Goal: Task Accomplishment & Management: Manage account settings

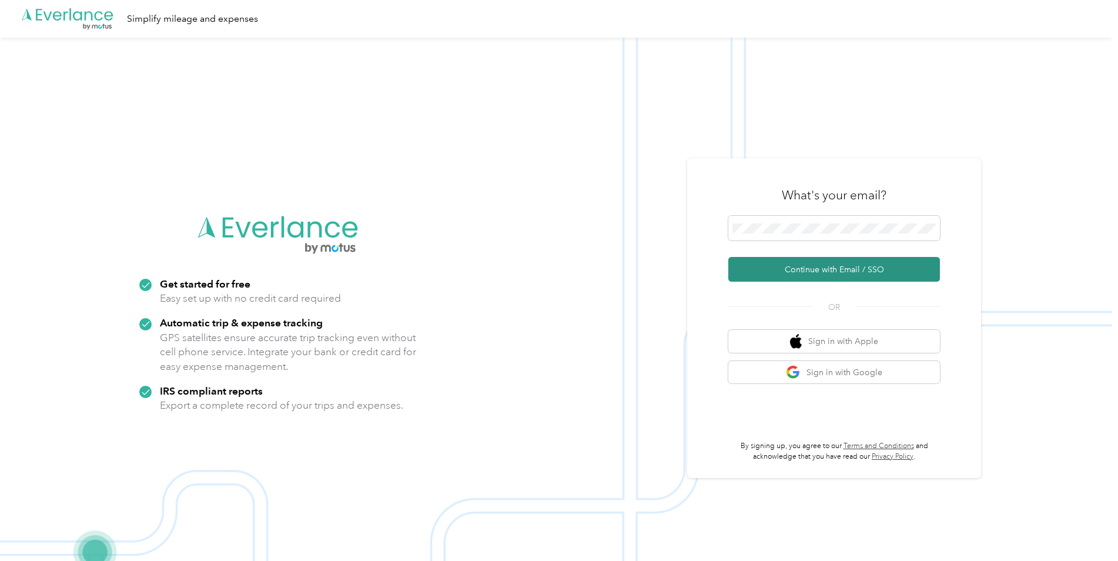
click at [836, 268] on button "Continue with Email / SSO" at bounding box center [835, 269] width 212 height 25
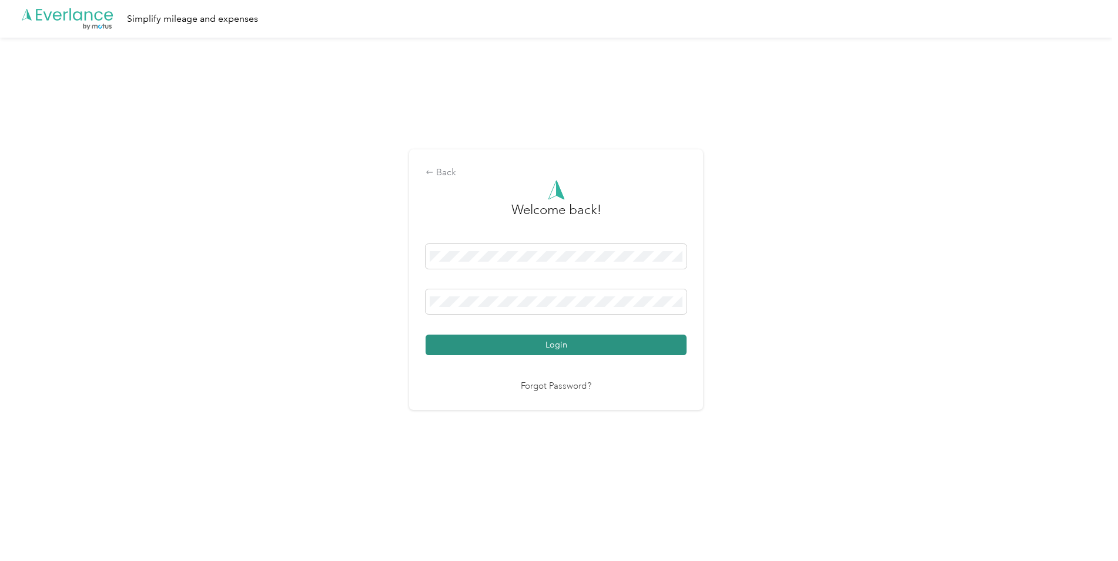
click at [659, 343] on button "Login" at bounding box center [556, 345] width 261 height 21
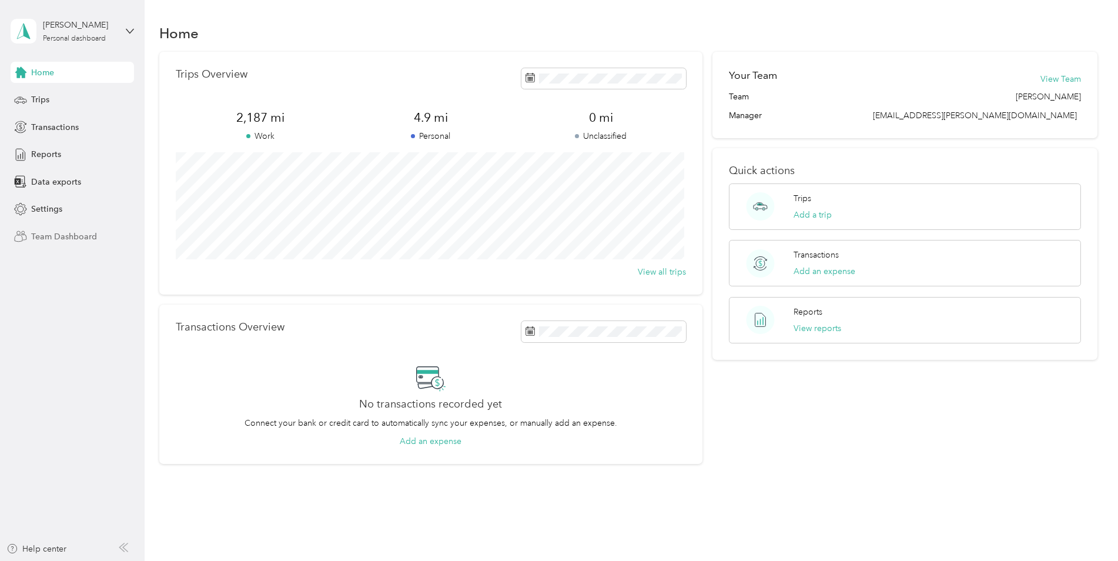
click at [69, 238] on span "Team Dashboard" at bounding box center [64, 237] width 66 height 12
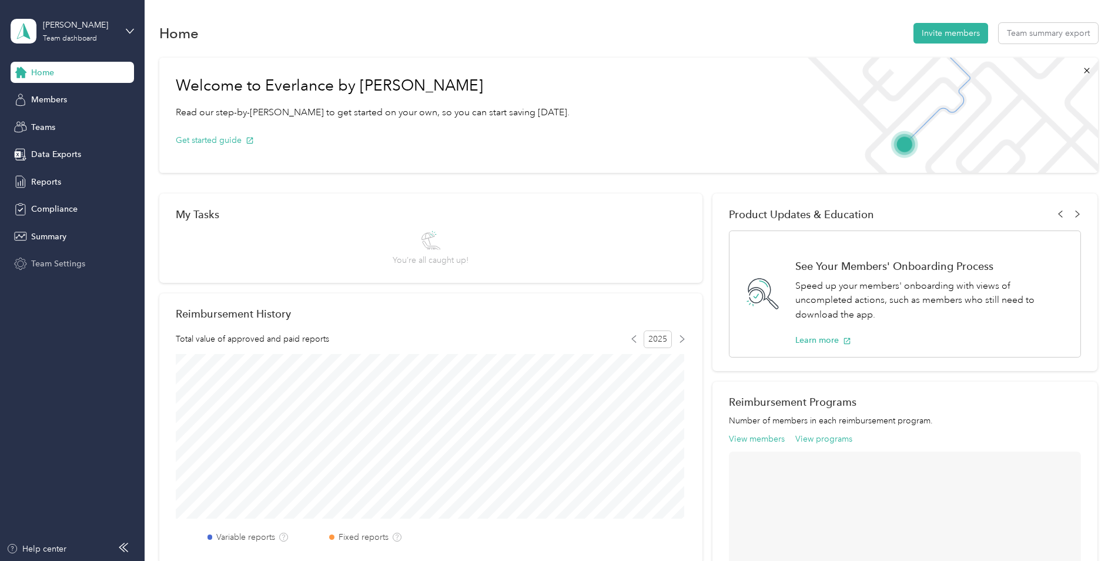
click at [50, 265] on span "Team Settings" at bounding box center [58, 264] width 54 height 12
click at [42, 181] on span "Reports" at bounding box center [46, 182] width 30 height 12
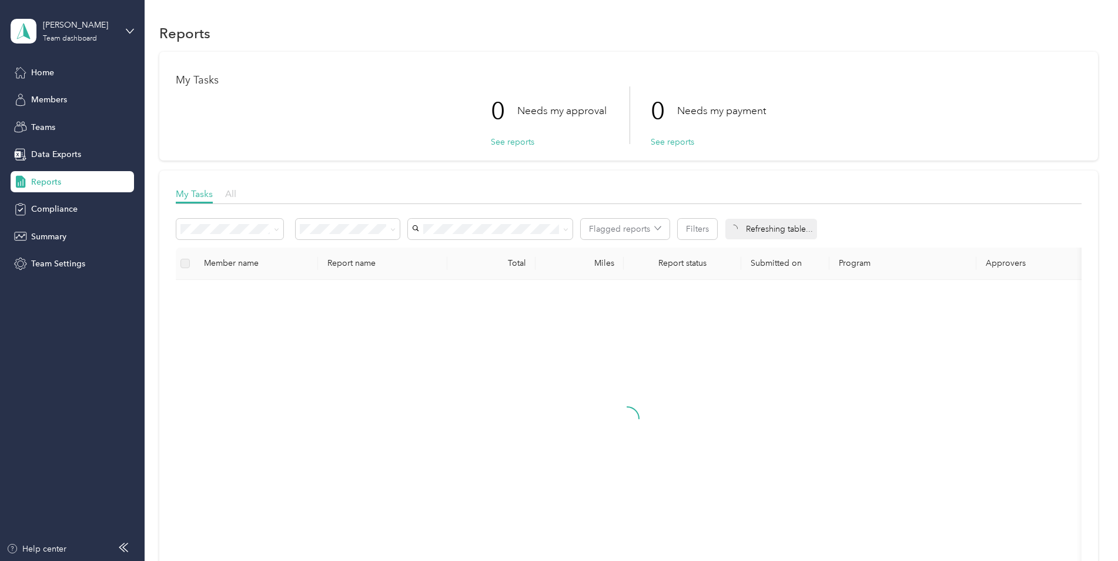
click at [231, 198] on span "All" at bounding box center [230, 193] width 11 height 11
click at [47, 183] on span "Reports" at bounding box center [46, 182] width 30 height 12
click at [230, 199] on span "All" at bounding box center [230, 193] width 11 height 11
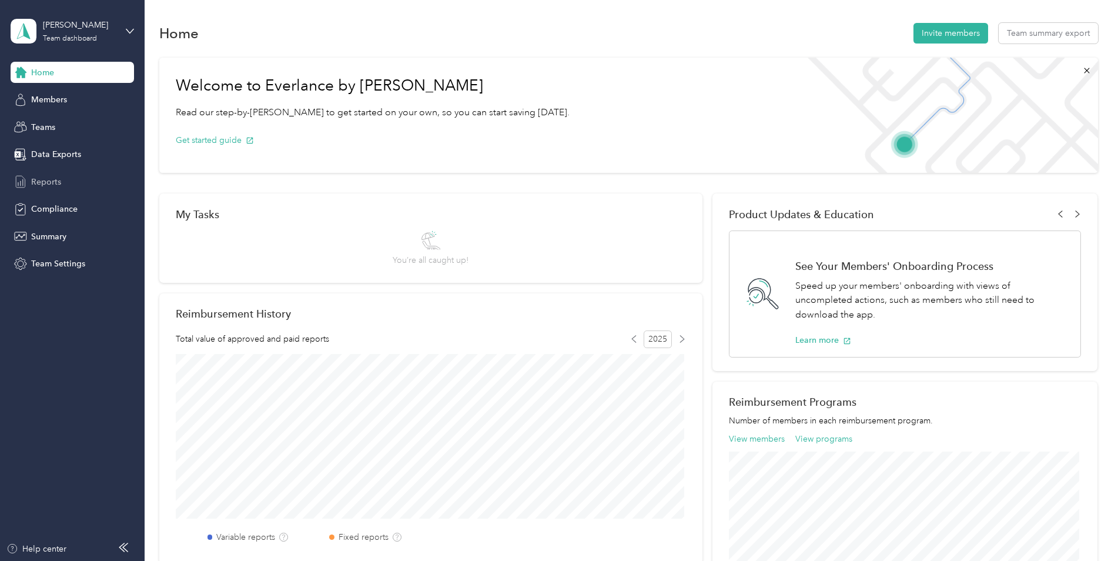
click at [45, 182] on span "Reports" at bounding box center [46, 182] width 30 height 12
click at [53, 180] on span "Reports" at bounding box center [46, 182] width 30 height 12
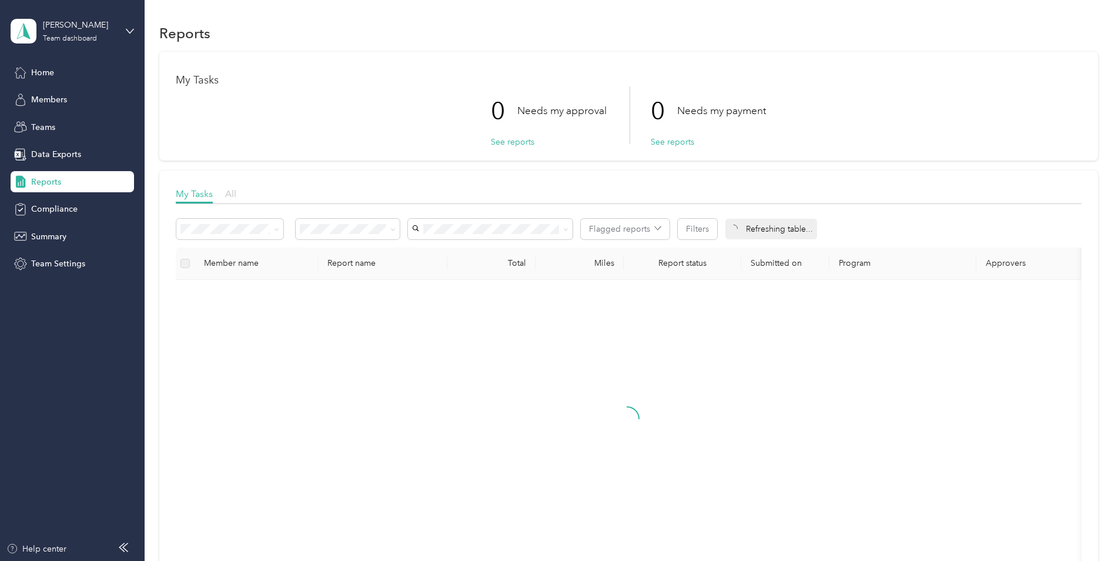
click at [232, 194] on span "All" at bounding box center [230, 193] width 11 height 11
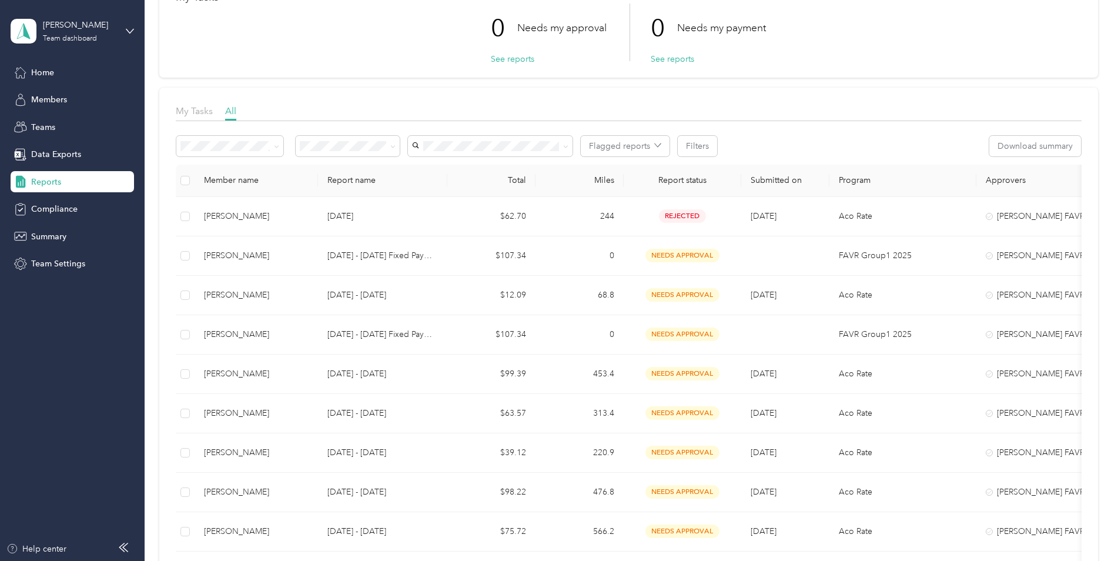
scroll to position [40, 0]
